Goal: Task Accomplishment & Management: Use online tool/utility

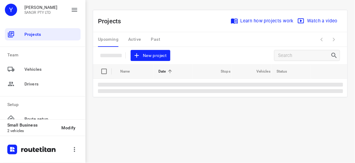
click at [259, 56] on div "Projects Learn how projects work Watch a video New project" at bounding box center [220, 37] width 254 height 54
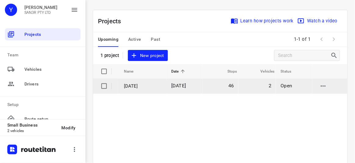
click at [166, 82] on td "[DATE]" at bounding box center [142, 86] width 49 height 15
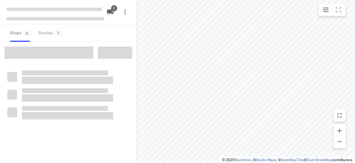
type input "distance"
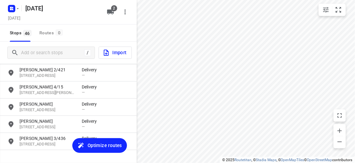
scroll to position [728, 0]
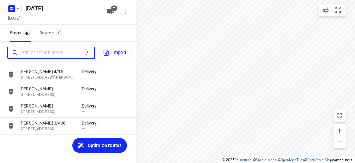
click at [65, 48] on input "Add or search stops" at bounding box center [52, 52] width 63 height 9
paste input "[STREET_ADDRESS]"
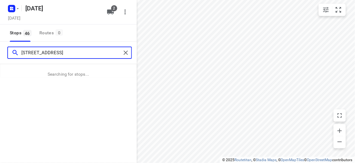
type input "[STREET_ADDRESS]"
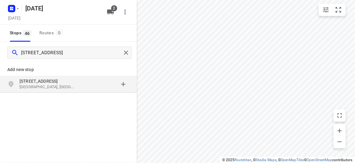
click at [31, 79] on p "[STREET_ADDRESS]" at bounding box center [48, 81] width 56 height 6
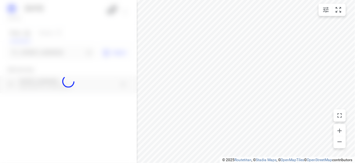
click at [44, 52] on div at bounding box center [68, 81] width 137 height 163
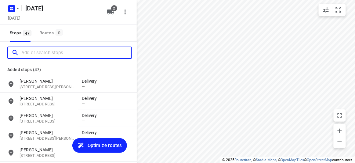
click at [44, 52] on input "Add or search stops" at bounding box center [76, 52] width 110 height 9
paste input "[STREET_ADDRESS][PERSON_NAME]"
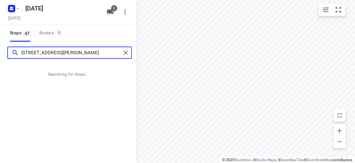
type input "[STREET_ADDRESS][PERSON_NAME]"
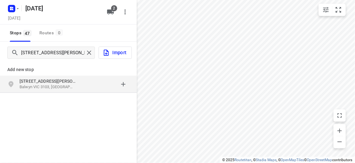
click at [90, 97] on div "Add new stop [STREET_ADDRESS][PERSON_NAME]" at bounding box center [68, 98] width 137 height 68
click at [86, 89] on div "grid" at bounding box center [106, 84] width 48 height 12
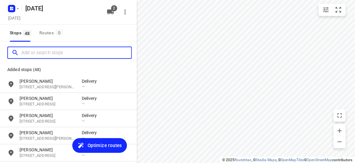
click at [57, 53] on input "Add or search stops" at bounding box center [76, 52] width 110 height 9
paste input "[STREET_ADDRESS][PERSON_NAME]"
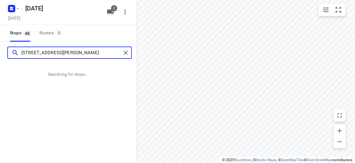
type input "[STREET_ADDRESS][PERSON_NAME]"
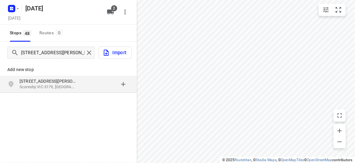
click at [38, 74] on div "Add new stop" at bounding box center [68, 66] width 137 height 17
click at [41, 80] on p "[STREET_ADDRESS][PERSON_NAME]" at bounding box center [48, 81] width 56 height 6
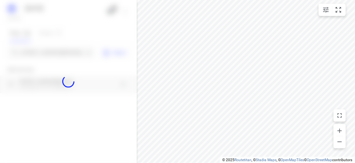
click at [55, 51] on div at bounding box center [68, 81] width 137 height 163
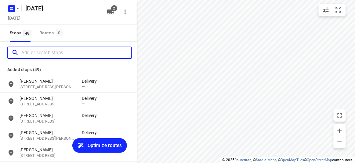
paste input "61 Excelsior Circuit Mulgrave 3170"
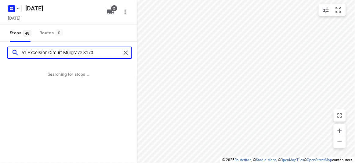
type input "61 Excelsior Circuit Mulgrave 3170"
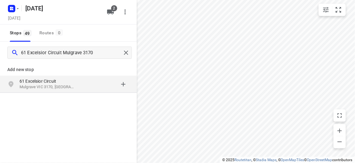
click at [52, 81] on p "61 Excelsior Circuit" at bounding box center [48, 81] width 56 height 6
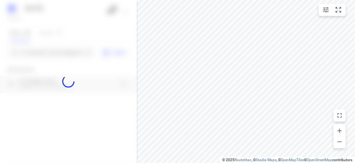
click at [50, 55] on div at bounding box center [68, 81] width 137 height 163
click at [51, 53] on div at bounding box center [68, 81] width 137 height 163
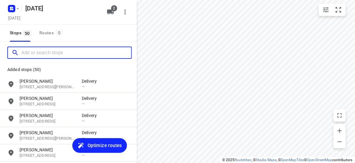
scroll to position [0, 16]
paste input "[STREET_ADDRESS]"
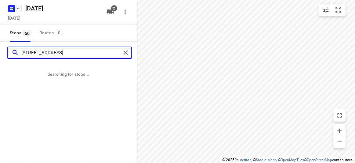
type input "[STREET_ADDRESS]"
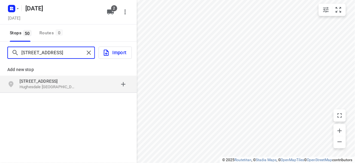
scroll to position [0, 0]
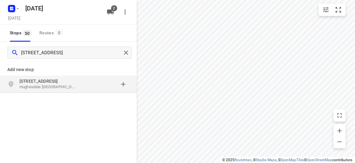
click at [33, 76] on div "[STREET_ADDRESS]" at bounding box center [68, 83] width 137 height 17
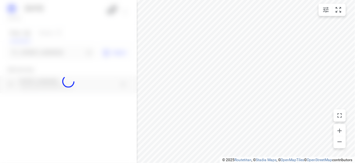
click at [49, 52] on div at bounding box center [68, 81] width 137 height 163
click at [49, 52] on input "[STREET_ADDRESS]" at bounding box center [52, 52] width 63 height 9
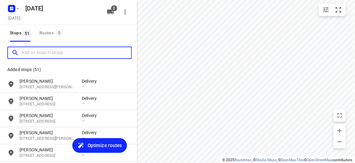
click at [49, 52] on input "Add or search stops" at bounding box center [76, 52] width 110 height 9
paste input "[STREET_ADDRESS][PERSON_NAME]"
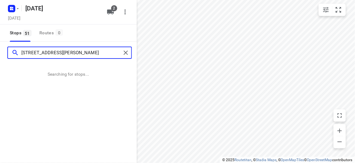
type input "[STREET_ADDRESS][PERSON_NAME]"
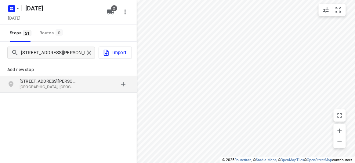
click at [65, 79] on p "[STREET_ADDRESS][PERSON_NAME]" at bounding box center [48, 81] width 56 height 6
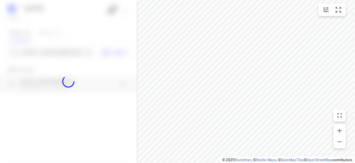
click at [51, 51] on div at bounding box center [68, 81] width 137 height 163
paste input "[STREET_ADDRESS][PERSON_NAME]"
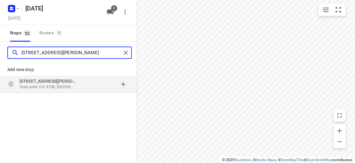
type input "[STREET_ADDRESS][PERSON_NAME]"
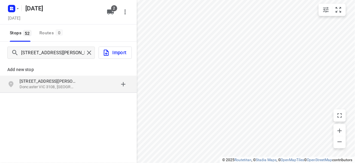
click at [61, 82] on p "[STREET_ADDRESS][PERSON_NAME]" at bounding box center [48, 81] width 56 height 6
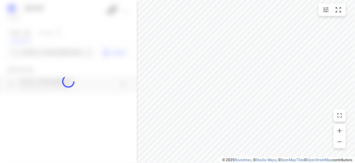
click at [50, 55] on div at bounding box center [68, 81] width 137 height 163
click at [50, 55] on div "[DATE], Aug 30 2 Stops 52 Routes 0 [GEOGRAPHIC_DATA][PERSON_NAME] Import Add ne…" at bounding box center [68, 81] width 137 height 163
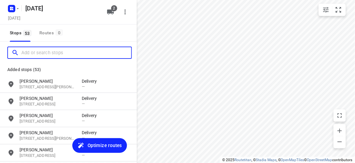
paste input "[STREET_ADDRESS] . Balwyn 3103"
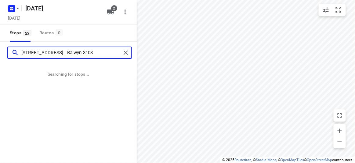
type input "[STREET_ADDRESS] . Balwyn 3103"
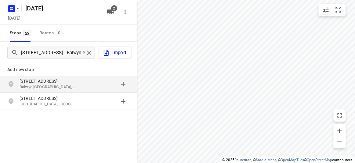
click at [63, 79] on p "[STREET_ADDRESS]" at bounding box center [48, 81] width 56 height 6
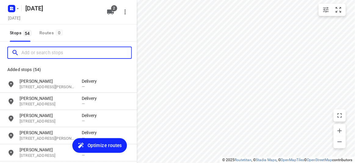
paste input "[STREET_ADDRESS]"
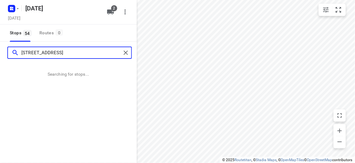
type input "[STREET_ADDRESS]"
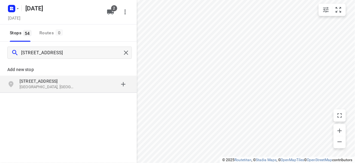
click at [71, 82] on p "[STREET_ADDRESS]" at bounding box center [48, 81] width 56 height 6
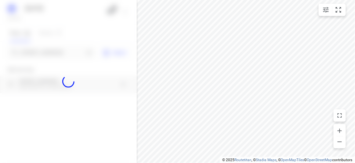
click at [51, 49] on div at bounding box center [68, 81] width 137 height 163
click at [52, 49] on div at bounding box center [68, 81] width 137 height 163
click at [53, 51] on div at bounding box center [68, 81] width 137 height 163
click at [53, 51] on div "[DATE], Aug 30 2 Stops 54 Routes 0 [STREET_ADDRESS] Import Add new stop [STREET…" at bounding box center [68, 81] width 137 height 163
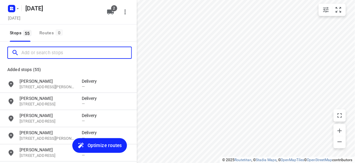
paste input "12 [GEOGRAPHIC_DATA]"
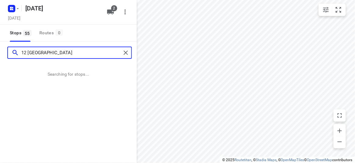
type input "12 [GEOGRAPHIC_DATA]"
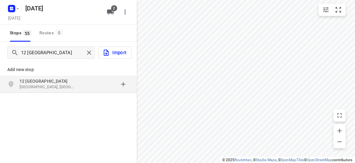
click at [74, 72] on p "Add new stop" at bounding box center [68, 69] width 122 height 7
click at [68, 84] on p "[GEOGRAPHIC_DATA], [GEOGRAPHIC_DATA]" at bounding box center [48, 87] width 56 height 6
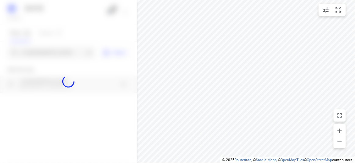
click at [38, 52] on div at bounding box center [68, 81] width 137 height 163
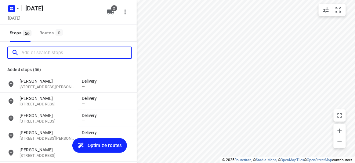
paste input "[STREET_ADDRESS][PERSON_NAME]"
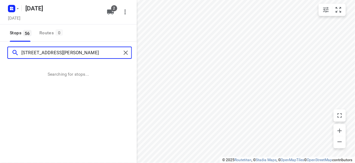
type input "[STREET_ADDRESS][PERSON_NAME]"
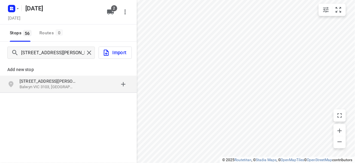
click at [84, 90] on div "grid" at bounding box center [106, 84] width 48 height 12
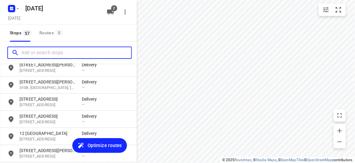
scroll to position [916, 0]
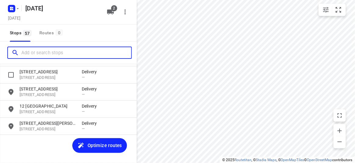
click at [59, 54] on input "Add or search stops" at bounding box center [76, 52] width 110 height 9
paste input "4 [PERSON_NAME] Dr [PERSON_NAME] 3108"
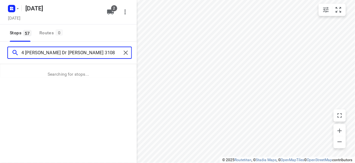
type input "4 [PERSON_NAME] Dr [PERSON_NAME] 3108"
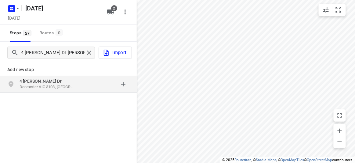
click at [37, 86] on p "Doncaster VIC 3108, [GEOGRAPHIC_DATA]" at bounding box center [48, 87] width 56 height 6
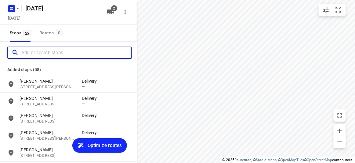
scroll to position [0, 0]
click at [52, 55] on input "Add or search stops" at bounding box center [76, 52] width 110 height 9
paste input "[STREET_ADDRESS]"
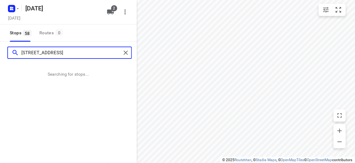
type input "[STREET_ADDRESS]"
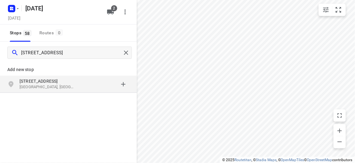
click at [55, 80] on p "[STREET_ADDRESS]" at bounding box center [48, 81] width 56 height 6
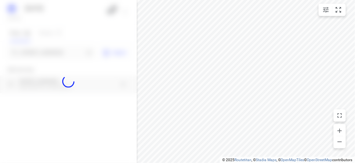
click at [54, 55] on div at bounding box center [68, 81] width 137 height 163
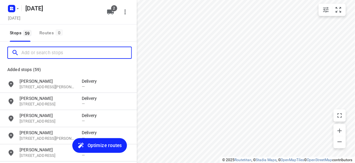
click at [54, 55] on input "Add or search stops" at bounding box center [76, 52] width 110 height 9
paste input "[STREET_ADDRESS][PERSON_NAME]"
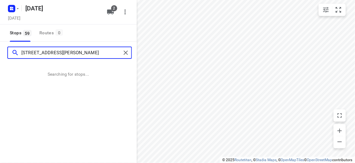
type input "[STREET_ADDRESS][PERSON_NAME]"
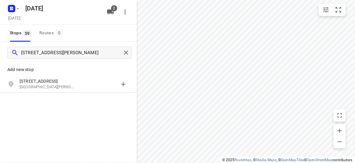
click at [28, 74] on div "Add new stop" at bounding box center [68, 66] width 137 height 17
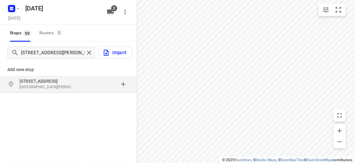
click at [34, 79] on p "[STREET_ADDRESS]" at bounding box center [48, 81] width 56 height 6
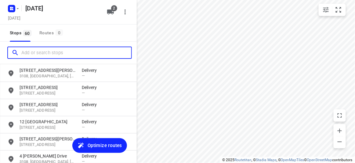
scroll to position [967, 0]
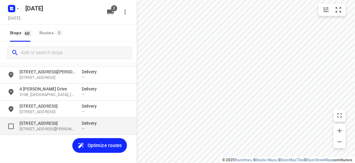
click at [40, 129] on p "[STREET_ADDRESS][PERSON_NAME]" at bounding box center [48, 129] width 56 height 6
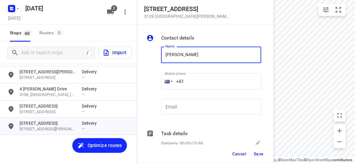
type input "[PERSON_NAME]"
click at [194, 85] on input "+61" at bounding box center [211, 81] width 100 height 16
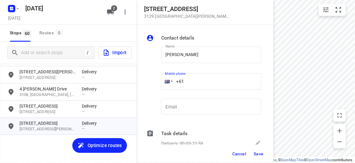
drag, startPoint x: 191, startPoint y: 84, endPoint x: 170, endPoint y: 85, distance: 21.4
click at [170, 85] on div "+61" at bounding box center [211, 81] width 100 height 16
paste input "423962501"
type input "[PHONE_NUMBER]"
click at [259, 152] on span "Save" at bounding box center [259, 153] width 10 height 5
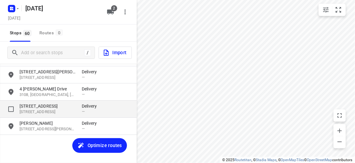
click at [39, 104] on p "[STREET_ADDRESS]" at bounding box center [48, 106] width 56 height 6
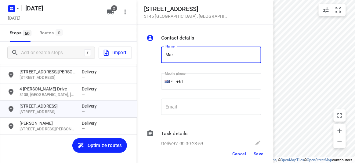
type input "[PERSON_NAME]"
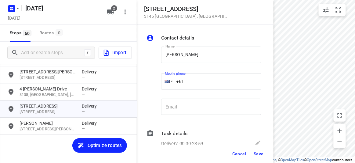
drag, startPoint x: 168, startPoint y: 78, endPoint x: 165, endPoint y: 78, distance: 3.7
click at [165, 78] on div "+61" at bounding box center [211, 81] width 100 height 16
paste input "433553445"
type input "[PHONE_NUMBER]"
click at [251, 152] on div "Cancel Save" at bounding box center [205, 153] width 137 height 18
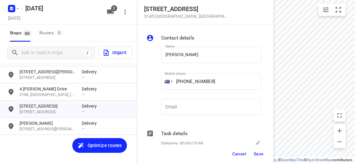
click at [256, 155] on span "Save" at bounding box center [259, 153] width 10 height 5
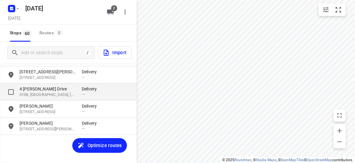
click at [46, 89] on p "4 [PERSON_NAME] Drive" at bounding box center [48, 89] width 56 height 6
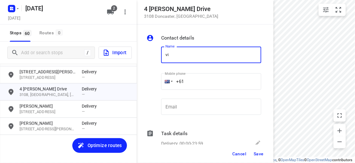
type input "[PERSON_NAME]"
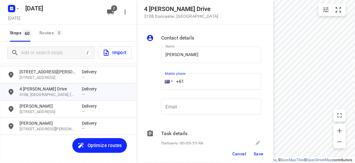
drag, startPoint x: 182, startPoint y: 81, endPoint x: 166, endPoint y: 80, distance: 15.9
click at [166, 80] on div "+61" at bounding box center [211, 81] width 100 height 16
paste input "433196876"
type input "[PHONE_NUMBER]"
drag, startPoint x: 242, startPoint y: 151, endPoint x: 272, endPoint y: 152, distance: 30.3
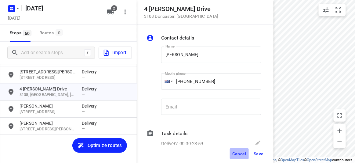
click at [273, 151] on div "Cancel Save" at bounding box center [205, 153] width 137 height 18
click at [260, 153] on span "Save" at bounding box center [259, 153] width 10 height 5
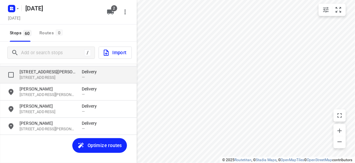
click at [33, 71] on p "[STREET_ADDRESS][PERSON_NAME]" at bounding box center [48, 71] width 56 height 6
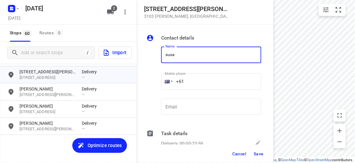
type input "[PERSON_NAME]"
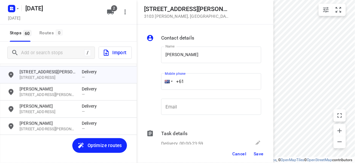
drag, startPoint x: 160, startPoint y: 80, endPoint x: 153, endPoint y: 80, distance: 7.0
click at [152, 80] on div "Name [PERSON_NAME] Name Mobile phone +61 ​ Email Email" at bounding box center [203, 82] width 117 height 81
paste input "424327728"
type input "[PHONE_NUMBER]"
click at [259, 149] on button "Save" at bounding box center [258, 153] width 15 height 11
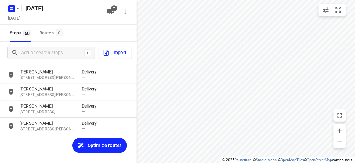
scroll to position [884, 0]
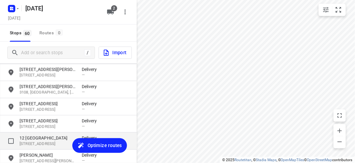
click at [49, 141] on p "[STREET_ADDRESS]" at bounding box center [48, 144] width 56 height 6
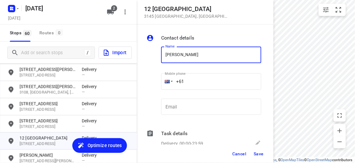
type input "[PERSON_NAME]"
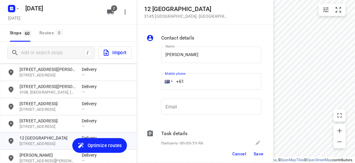
drag, startPoint x: 176, startPoint y: 81, endPoint x: 167, endPoint y: 82, distance: 8.9
click at [167, 82] on div "+61" at bounding box center [211, 81] width 100 height 16
paste input "466886805"
type input "[PHONE_NUMBER]"
click at [258, 155] on span "Save" at bounding box center [259, 153] width 10 height 5
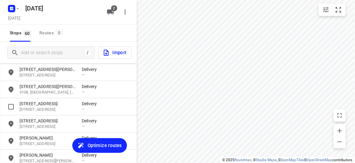
scroll to position [856, 0]
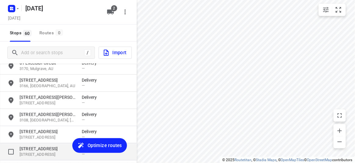
click at [33, 147] on p "[STREET_ADDRESS]" at bounding box center [48, 148] width 56 height 6
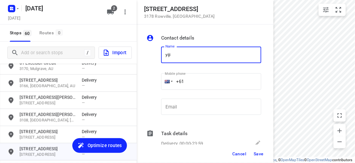
type input "[PERSON_NAME]"
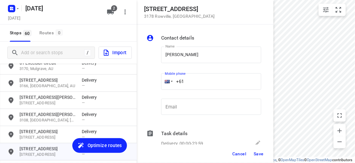
drag, startPoint x: 191, startPoint y: 83, endPoint x: 164, endPoint y: 83, distance: 26.6
click at [164, 83] on div "+61" at bounding box center [211, 81] width 100 height 16
paste input "452609476"
type input "[PHONE_NUMBER]"
click at [260, 155] on span "Save" at bounding box center [259, 153] width 10 height 5
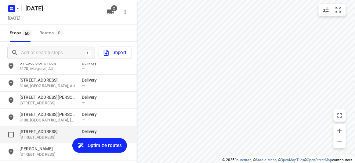
click at [35, 132] on p "[STREET_ADDRESS]" at bounding box center [48, 131] width 56 height 6
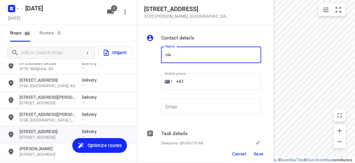
type input "[PERSON_NAME] 3/2"
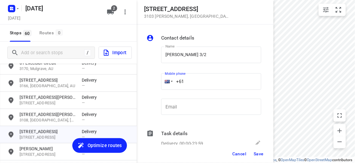
drag, startPoint x: 183, startPoint y: 83, endPoint x: 170, endPoint y: 84, distance: 13.1
click at [170, 84] on div "+61" at bounding box center [211, 81] width 100 height 16
paste input "449848915"
type input "[PHONE_NUMBER]"
click at [259, 151] on span "Save" at bounding box center [259, 153] width 10 height 5
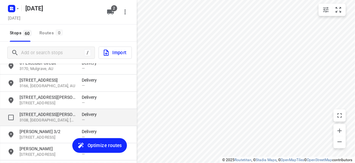
click at [39, 120] on div "HAN [STREET_ADDRESS] Delivery — [PERSON_NAME] [STREET_ADDRESS][GEOGRAPHIC_DATA]…" at bounding box center [68, 119] width 137 height 111
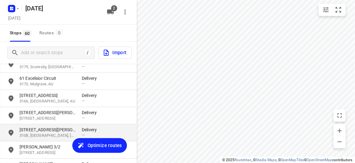
scroll to position [828, 0]
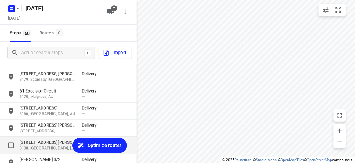
click at [27, 149] on p "3108, [GEOGRAPHIC_DATA], [GEOGRAPHIC_DATA]" at bounding box center [48, 148] width 56 height 6
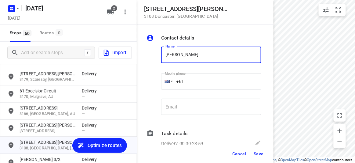
click at [199, 58] on input "[PERSON_NAME]" at bounding box center [211, 54] width 100 height 16
type input "[PERSON_NAME] 3/4"
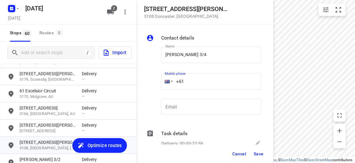
drag, startPoint x: 189, startPoint y: 79, endPoint x: 161, endPoint y: 79, distance: 28.1
click at [161, 79] on div "Mobile phone +61 ​" at bounding box center [211, 83] width 105 height 28
paste input "437493631"
type input "[PHONE_NUMBER]"
click at [256, 151] on span "Save" at bounding box center [259, 153] width 10 height 5
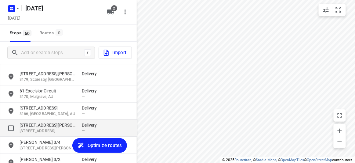
click at [35, 134] on div "[STREET_ADDRESS][PERSON_NAME] Delivery —" at bounding box center [68, 127] width 137 height 17
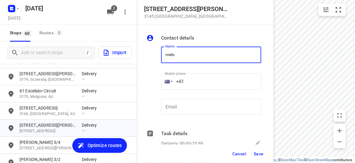
type input "[PERSON_NAME]"
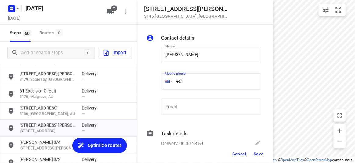
drag, startPoint x: 173, startPoint y: 81, endPoint x: 169, endPoint y: 81, distance: 3.7
click at [169, 81] on div "+61" at bounding box center [211, 81] width 100 height 16
paste input "434505885"
type input "[PHONE_NUMBER]"
click at [261, 155] on span "Save" at bounding box center [259, 153] width 10 height 5
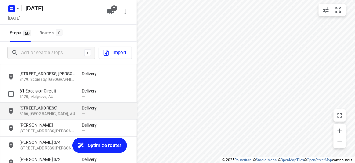
click at [40, 104] on div "[STREET_ADDRESS] Delivery —" at bounding box center [68, 110] width 137 height 17
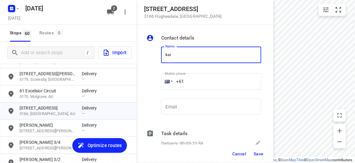
type input "[PERSON_NAME] KUNG 8/47-49"
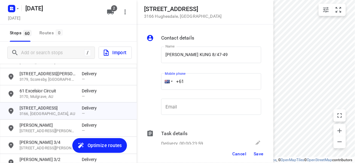
drag, startPoint x: 165, startPoint y: 81, endPoint x: 158, endPoint y: 81, distance: 6.7
click at [158, 81] on div "Name [PERSON_NAME] 8/47-49 Name Mobile phone +61 ​ Email Email" at bounding box center [203, 82] width 117 height 81
paste input "425780710"
type input "[PHONE_NUMBER]"
click at [260, 155] on span "Save" at bounding box center [259, 153] width 10 height 5
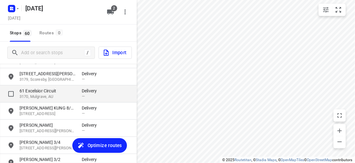
click at [35, 95] on p "3170, Mulgrave, AU" at bounding box center [48, 97] width 56 height 6
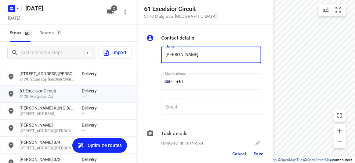
type input "[PERSON_NAME]"
drag, startPoint x: 177, startPoint y: 80, endPoint x: 165, endPoint y: 80, distance: 11.6
click at [166, 80] on div "+61" at bounding box center [211, 81] width 100 height 16
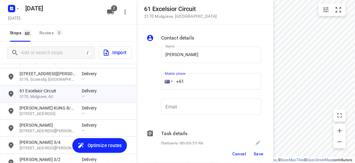
paste input "423523222"
type input "[PHONE_NUMBER]"
click at [256, 151] on span "Save" at bounding box center [259, 153] width 10 height 5
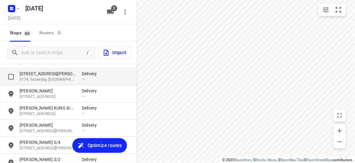
click at [39, 75] on p "[STREET_ADDRESS][PERSON_NAME]" at bounding box center [48, 74] width 56 height 6
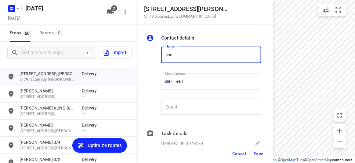
type input "[PERSON_NAME]"
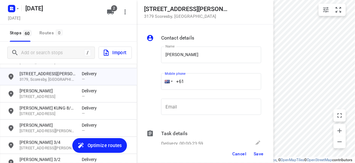
drag, startPoint x: 187, startPoint y: 76, endPoint x: 154, endPoint y: 80, distance: 33.8
click at [154, 80] on div "Name [PERSON_NAME] Y Name Mobile phone +61 ​ Email Email" at bounding box center [203, 82] width 117 height 81
paste input "433734204"
type input "[PHONE_NUMBER]"
click at [258, 152] on span "Save" at bounding box center [259, 153] width 10 height 5
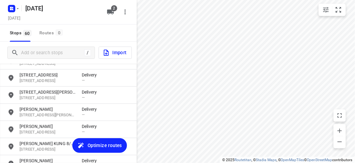
scroll to position [773, 0]
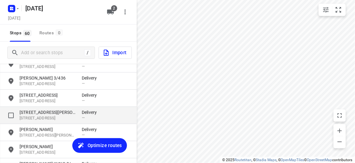
click at [27, 108] on div "[STREET_ADDRESS][PERSON_NAME] Delivery —" at bounding box center [68, 115] width 137 height 17
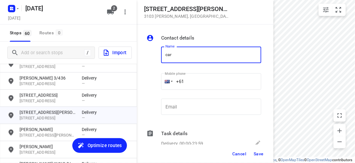
type input "[PERSON_NAME]"
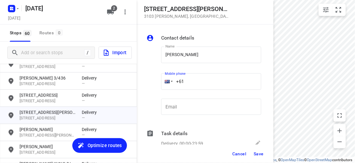
drag, startPoint x: 186, startPoint y: 79, endPoint x: 167, endPoint y: 79, distance: 19.6
click at [167, 79] on div "+61" at bounding box center [211, 81] width 100 height 16
paste input "434189288"
type input "[PHONE_NUMBER]"
click at [262, 154] on span "Save" at bounding box center [259, 153] width 10 height 5
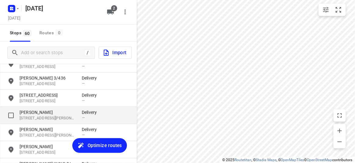
click at [27, 108] on div "[PERSON_NAME] [STREET_ADDRESS][PERSON_NAME] Delivery —" at bounding box center [68, 115] width 137 height 17
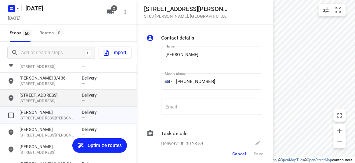
click at [30, 98] on p "[STREET_ADDRESS]" at bounding box center [48, 101] width 56 height 6
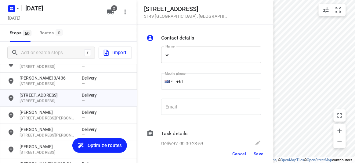
drag, startPoint x: 31, startPoint y: 96, endPoint x: 177, endPoint y: 54, distance: 152.6
click at [180, 49] on div "Name w Name" at bounding box center [211, 55] width 105 height 31
click at [177, 54] on input "w" at bounding box center [211, 54] width 100 height 16
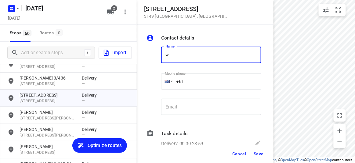
type input "[PERSON_NAME]"
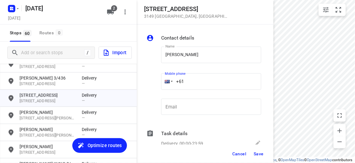
drag, startPoint x: 167, startPoint y: 86, endPoint x: 170, endPoint y: 88, distance: 3.3
click at [164, 86] on div "+61" at bounding box center [211, 81] width 100 height 16
paste input "433038828"
type input "[PHONE_NUMBER]"
click at [258, 156] on button "Save" at bounding box center [258, 153] width 15 height 11
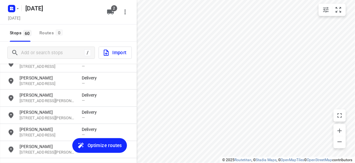
scroll to position [967, 0]
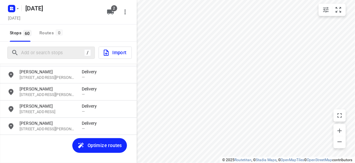
click at [41, 47] on div "/" at bounding box center [51, 52] width 88 height 12
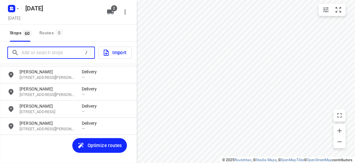
click at [40, 49] on input "Add or search stops" at bounding box center [51, 52] width 61 height 9
paste input "[STREET_ADDRESS][PERSON_NAME]"
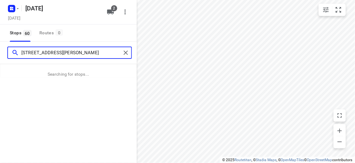
type input "[STREET_ADDRESS][PERSON_NAME]"
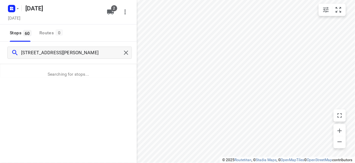
click at [244, 161] on link "Routetitan" at bounding box center [243, 159] width 17 height 4
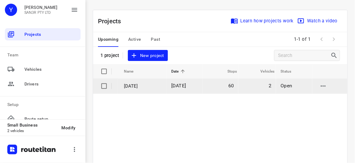
click at [176, 83] on span "[DATE]" at bounding box center [178, 85] width 15 height 6
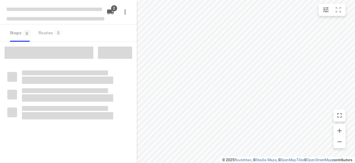
click at [61, 47] on span at bounding box center [49, 52] width 89 height 12
click at [62, 50] on span at bounding box center [49, 52] width 89 height 12
click at [63, 50] on span at bounding box center [49, 52] width 89 height 12
type input "distance"
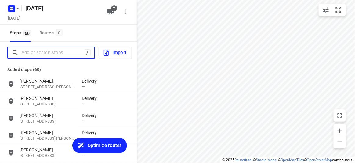
click at [63, 51] on input "Add or search stops" at bounding box center [52, 52] width 63 height 9
paste input "8 Hedgeley Close Wantirna South 3152"
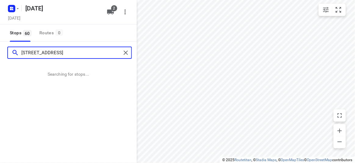
type input "8 Hedgeley Close Wantirna South 3152"
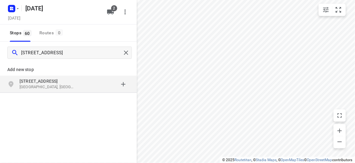
click at [88, 87] on div "grid" at bounding box center [106, 84] width 48 height 12
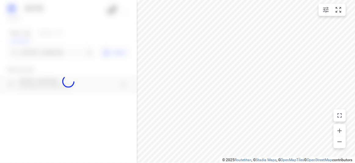
click at [53, 53] on div at bounding box center [68, 81] width 137 height 163
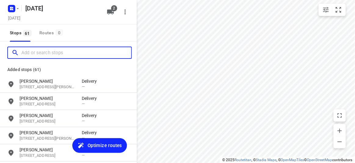
click at [53, 53] on input "Add or search stops" at bounding box center [76, 52] width 110 height 9
paste input "[STREET_ADDRESS][PERSON_NAME]"
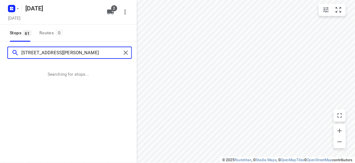
type input "[STREET_ADDRESS][PERSON_NAME]"
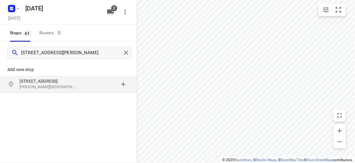
click at [20, 81] on p "816 High Street Road" at bounding box center [48, 81] width 56 height 6
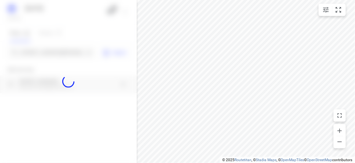
click at [38, 50] on div at bounding box center [68, 81] width 137 height 163
click at [40, 53] on div at bounding box center [68, 81] width 137 height 163
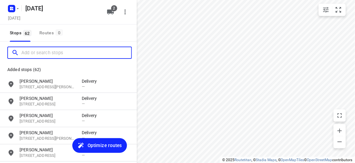
paste input "26A Carlton st McKinnon 3204"
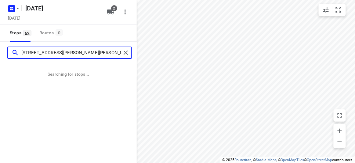
type input "26A Carlton st McKinnon 3204"
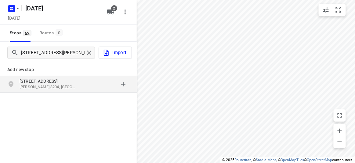
click at [48, 91] on div "26a Carlton St McKinnon VIC 3204, Australia" at bounding box center [68, 83] width 137 height 17
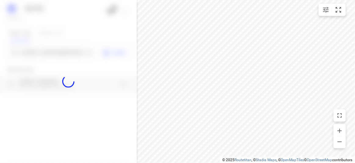
click at [31, 51] on div at bounding box center [68, 81] width 137 height 163
click at [30, 50] on div at bounding box center [68, 81] width 137 height 163
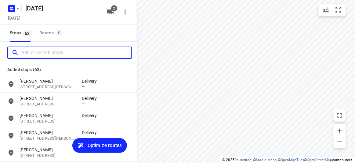
paste input "59 Monash Avenue Balwyn 3103"
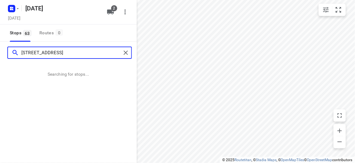
type input "59 Monash Avenue Balwyn 3103"
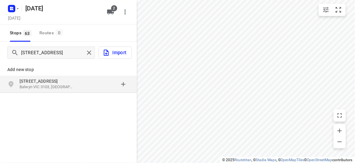
click at [85, 85] on div "grid" at bounding box center [106, 84] width 48 height 12
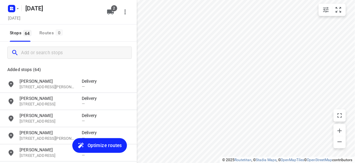
click at [45, 59] on div at bounding box center [68, 53] width 137 height 22
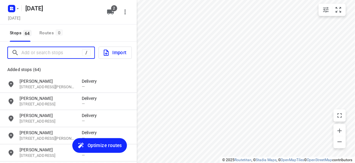
click at [41, 53] on input "Add or search stops" at bounding box center [51, 52] width 61 height 9
paste input "5 Cinder Court, Mulgrave, Vic 3170"
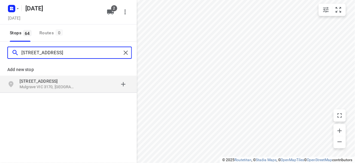
type input "5 Cinder Court, Mulgrave, Vic 3170"
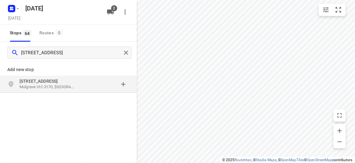
click at [40, 98] on div "Add new stop 5 Cinder Court Mulgrave VIC 3170, Australia" at bounding box center [68, 98] width 137 height 68
click at [38, 88] on p "Mulgrave VIC 3170, [GEOGRAPHIC_DATA]" at bounding box center [48, 87] width 56 height 6
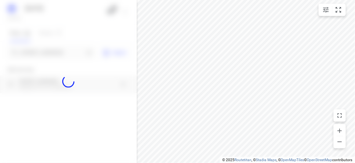
click at [44, 51] on div at bounding box center [68, 81] width 137 height 163
click at [43, 51] on div at bounding box center [68, 81] width 137 height 163
paste input "674 riversdale rd Camberwell vic 3124"
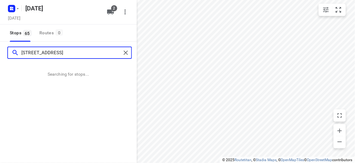
type input "674 riversdale rd Camberwell vic 3124"
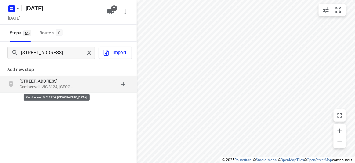
click at [65, 86] on p "Camberwell VIC 3124, Australia" at bounding box center [48, 87] width 56 height 6
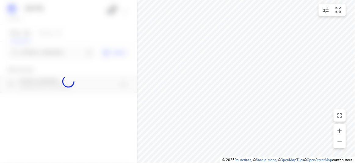
click at [34, 48] on div at bounding box center [68, 81] width 137 height 163
click at [32, 52] on div at bounding box center [68, 81] width 137 height 163
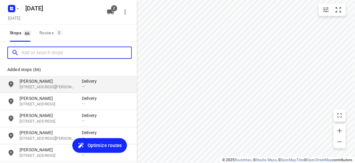
paste input "292 Tooronga Road, Glen Iris 3146"
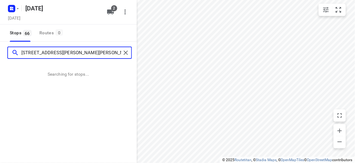
type input "292 Tooronga Road, Glen Iris 3146"
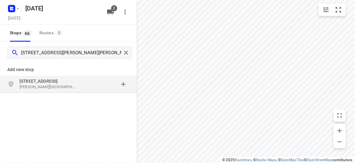
click at [7, 78] on div "grid" at bounding box center [13, 84] width 12 height 12
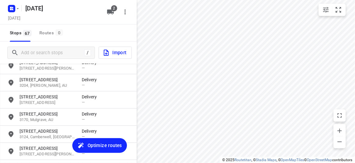
scroll to position [1073, 0]
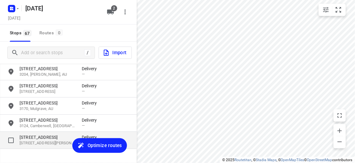
click at [60, 136] on p "292 Tooronga Road" at bounding box center [48, 137] width 56 height 6
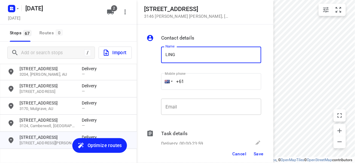
type input "LING 4/292"
click at [194, 83] on input "+61" at bounding box center [211, 81] width 100 height 16
paste input "431375363"
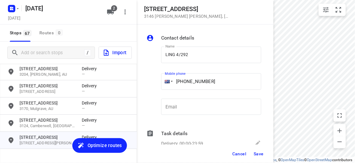
type input "+61 431375363"
click at [257, 153] on span "Save" at bounding box center [259, 153] width 10 height 5
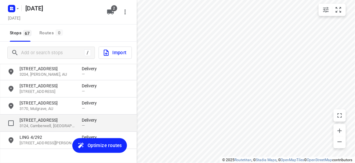
click at [34, 119] on p "674 Riversdale Road" at bounding box center [48, 120] width 56 height 6
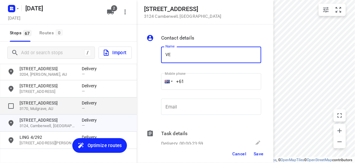
type input "V"
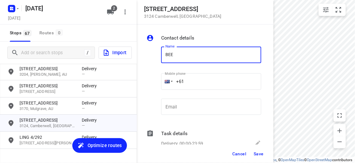
type input "BEE CHUNG"
drag, startPoint x: 184, startPoint y: 86, endPoint x: 189, endPoint y: 81, distance: 7.0
click at [189, 81] on input "+61" at bounding box center [211, 81] width 100 height 16
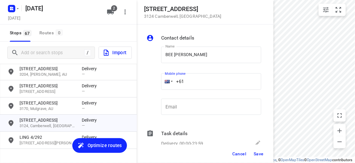
paste input "433117027"
type input "+61 433117027"
click at [263, 154] on span "Save" at bounding box center [259, 153] width 10 height 5
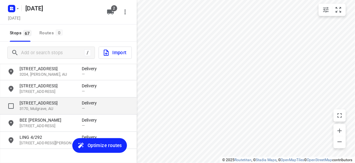
click at [24, 108] on p "3170, Mulgrave, AU" at bounding box center [48, 109] width 56 height 6
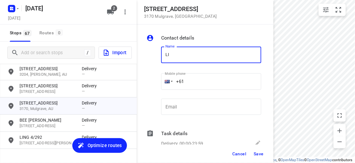
type input "LI SI WONG"
click at [185, 84] on input "+61" at bounding box center [211, 81] width 100 height 16
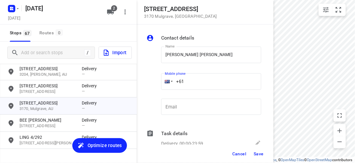
paste input "433117027"
type input "+61 433117027"
click at [258, 150] on button "Save" at bounding box center [258, 153] width 15 height 11
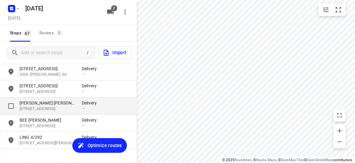
click at [18, 105] on div "grid" at bounding box center [13, 106] width 12 height 12
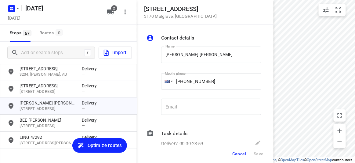
click at [156, 75] on div at bounding box center [152, 82] width 15 height 81
drag, startPoint x: 205, startPoint y: 79, endPoint x: 209, endPoint y: 81, distance: 5.2
click at [196, 79] on input "+61 433117027" at bounding box center [211, 81] width 100 height 16
drag, startPoint x: 216, startPoint y: 80, endPoint x: 186, endPoint y: 80, distance: 29.9
click at [186, 80] on input "+61 433117027" at bounding box center [211, 81] width 100 height 16
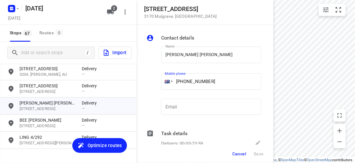
paste input "03367279"
type input "+61 403367279"
click at [253, 152] on button "Save" at bounding box center [258, 153] width 15 height 11
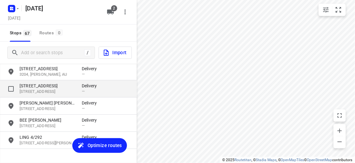
click at [31, 85] on p "59 Monash Avenue" at bounding box center [48, 85] width 56 height 6
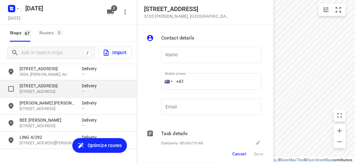
type input "L"
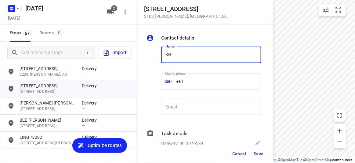
type input "KHENG TAN"
click at [193, 82] on input "+61" at bounding box center [211, 81] width 100 height 16
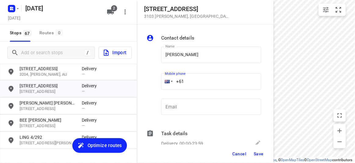
paste input "0404830055"
click at [186, 82] on input "+61 0404830055" at bounding box center [211, 81] width 100 height 16
click at [188, 82] on input "+61 0404830055" at bounding box center [211, 81] width 100 height 16
type input "+61 404830055"
click at [258, 153] on span "Save" at bounding box center [259, 153] width 10 height 5
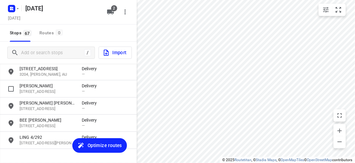
scroll to position [990, 0]
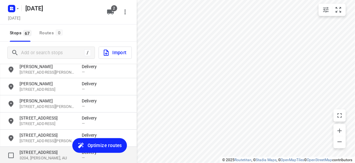
click at [35, 152] on p "26 Carlton Street" at bounding box center [48, 152] width 56 height 6
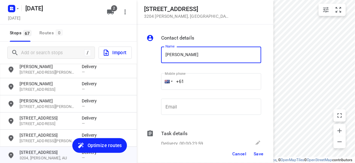
type input "JAMIE KEW"
click at [195, 82] on input "+61" at bounding box center [211, 81] width 100 height 16
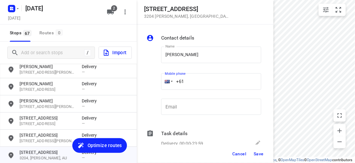
paste input "423218427"
type input "+61 423218427"
click at [260, 153] on span "Save" at bounding box center [259, 153] width 10 height 5
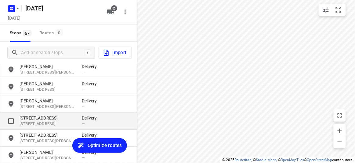
click at [50, 119] on p "8 Hedgeley Close" at bounding box center [48, 118] width 56 height 6
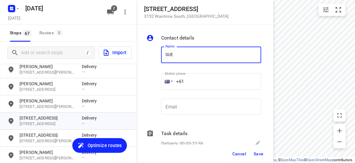
type input "SUE BEH"
drag, startPoint x: 226, startPoint y: 90, endPoint x: 196, endPoint y: 83, distance: 30.4
click at [196, 83] on input "+61" at bounding box center [211, 81] width 100 height 16
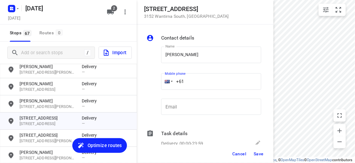
paste input "421699272"
type input "+61 421699272"
click at [255, 156] on button "Save" at bounding box center [258, 153] width 15 height 11
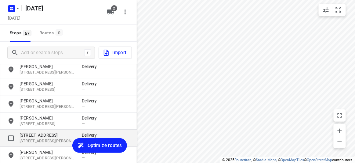
click at [34, 134] on p "816 High Street Road" at bounding box center [48, 135] width 56 height 6
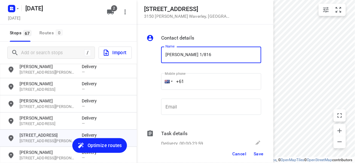
paste input "437353113"
type input "SIMON LO 1/816437353113"
click at [193, 81] on input "+61" at bounding box center [211, 81] width 100 height 16
paste input "437353113"
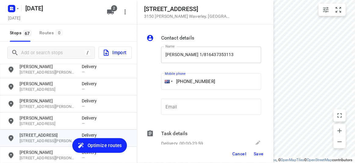
type input "+61 437353113"
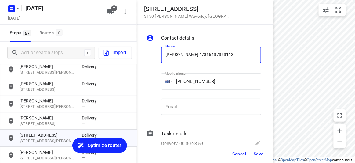
drag, startPoint x: 232, startPoint y: 48, endPoint x: 197, endPoint y: 54, distance: 36.0
click at [197, 54] on input "SIMON LO 1/816437353113" at bounding box center [211, 54] width 100 height 16
type input "SIMON LO 1/816"
click at [269, 162] on div "Cancel Save" at bounding box center [205, 153] width 137 height 18
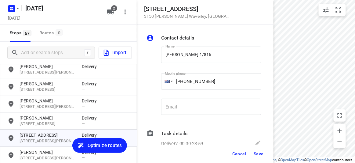
click at [260, 155] on span "Save" at bounding box center [259, 153] width 10 height 5
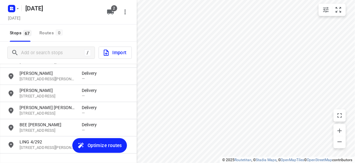
scroll to position [1087, 0]
